Goal: Find specific page/section: Find specific page/section

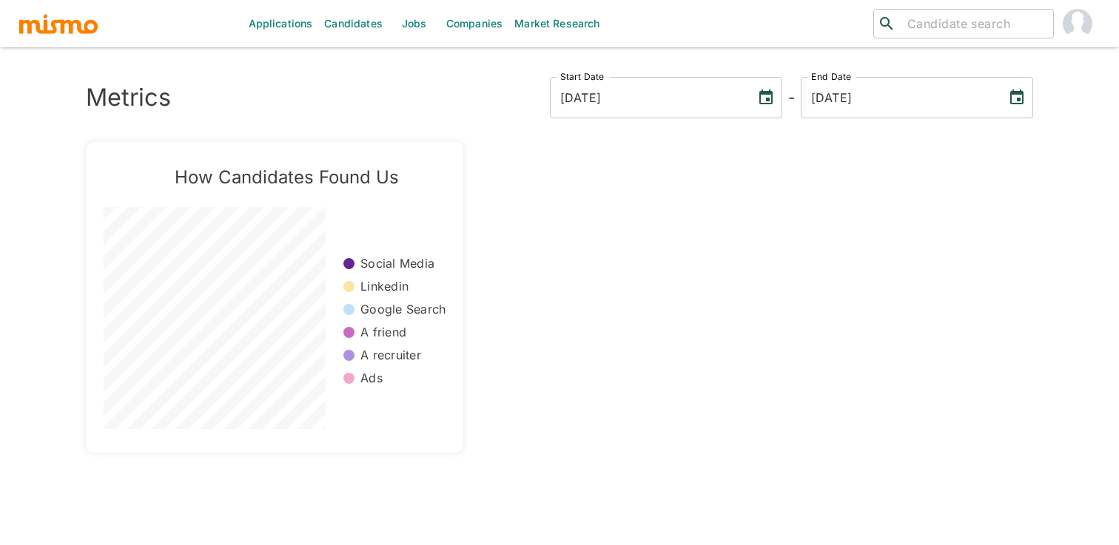
click at [418, 27] on link "Jobs" at bounding box center [415, 23] width 52 height 47
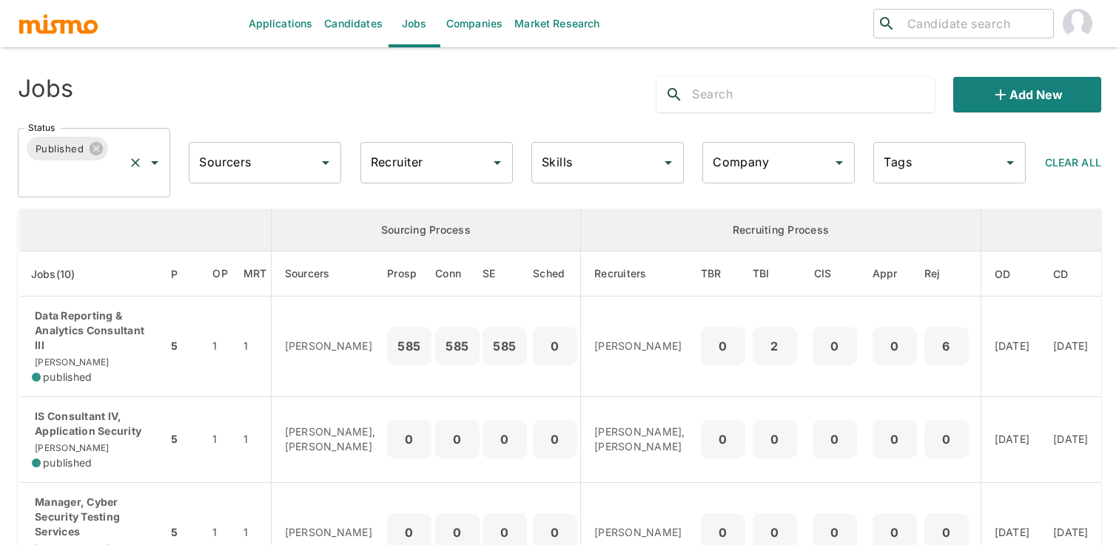
click at [155, 165] on icon "Open" at bounding box center [155, 163] width 18 height 18
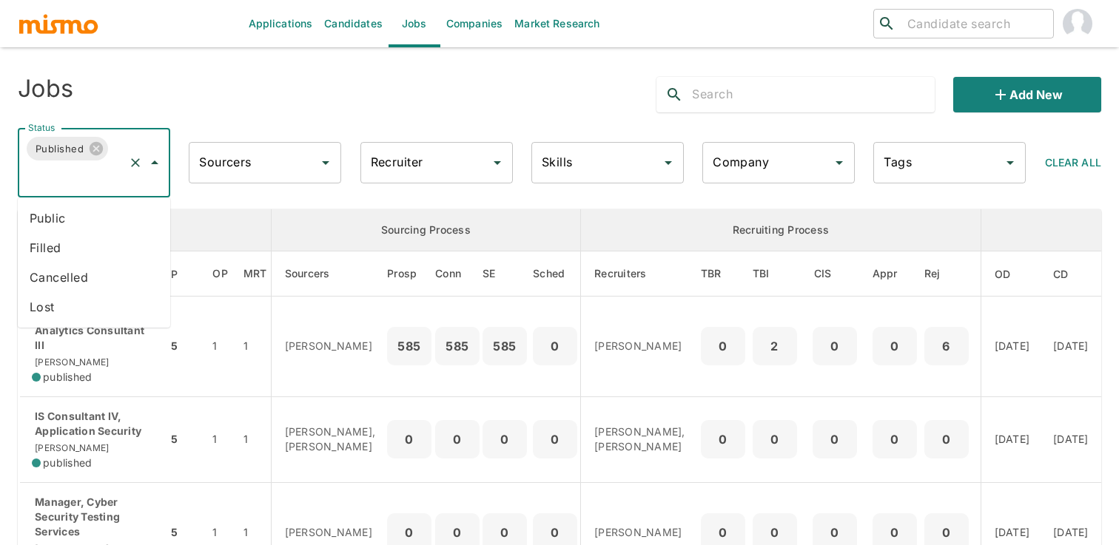
click at [126, 212] on li "Public" at bounding box center [94, 219] width 152 height 30
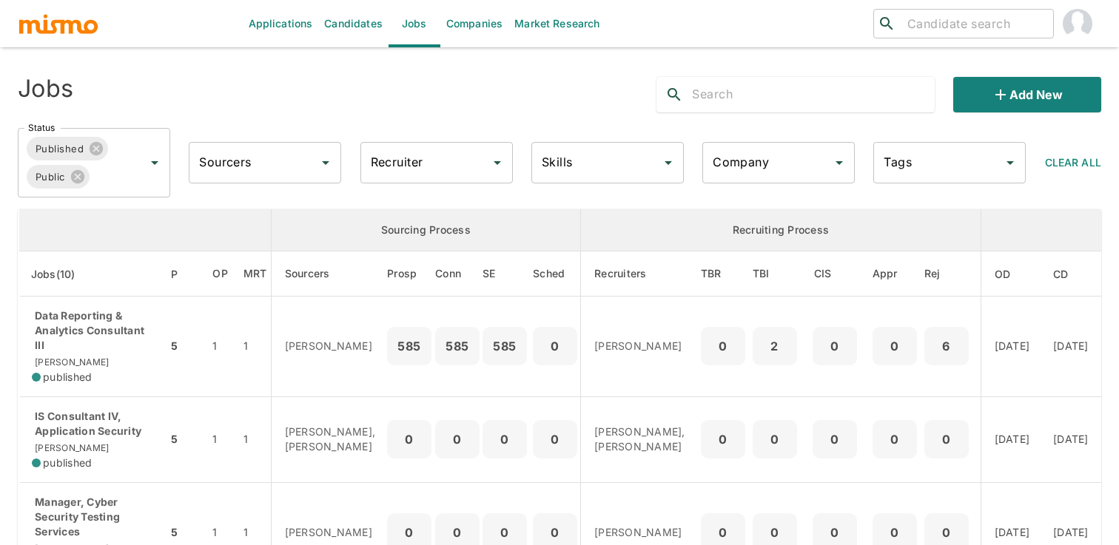
click at [446, 149] on input "Recruiter" at bounding box center [425, 163] width 117 height 28
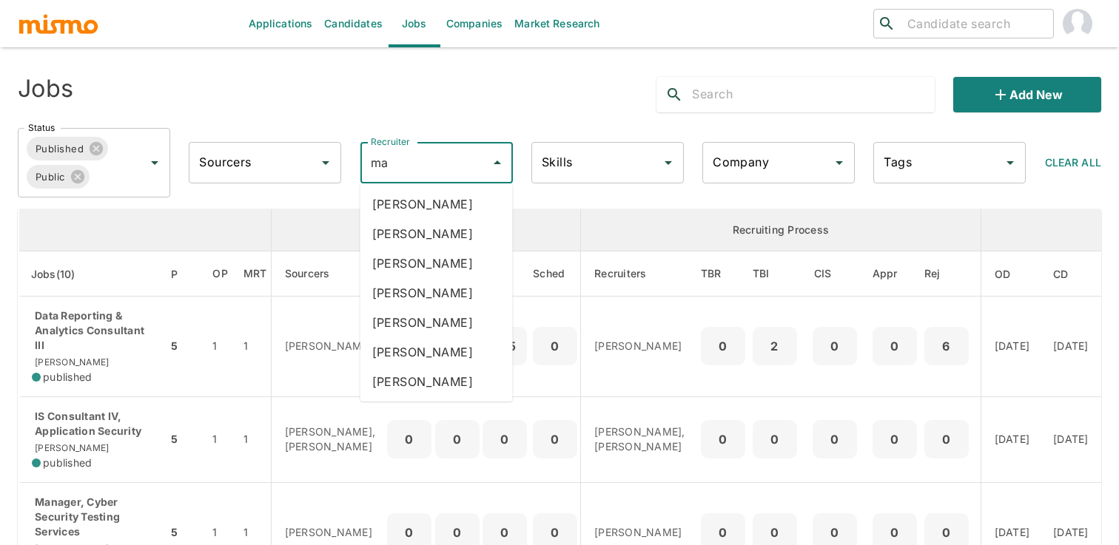
type input "mai"
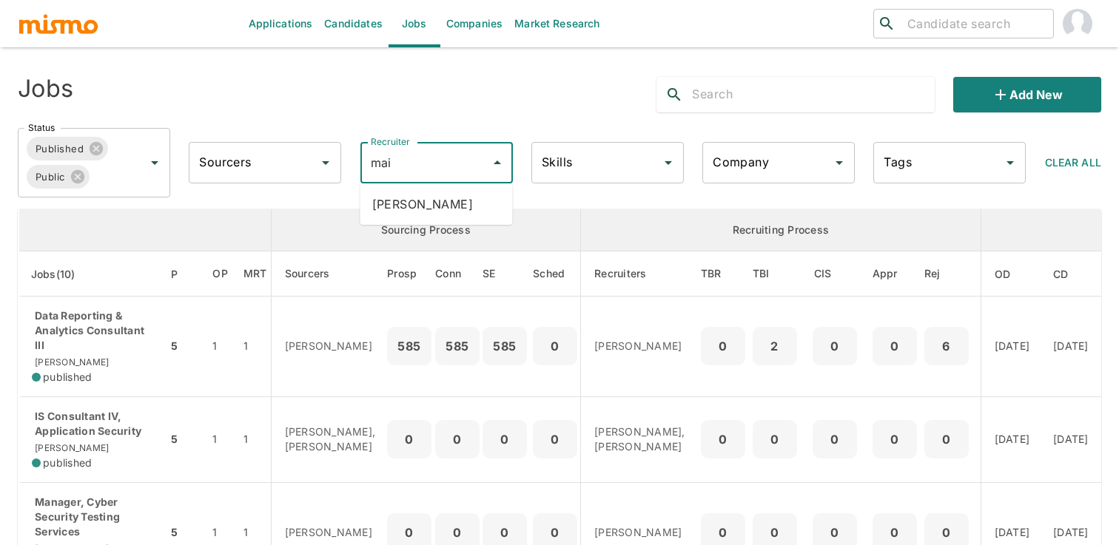
click at [447, 198] on li "Maia Reyes" at bounding box center [436, 204] width 152 height 30
